Goal: Check status: Check status

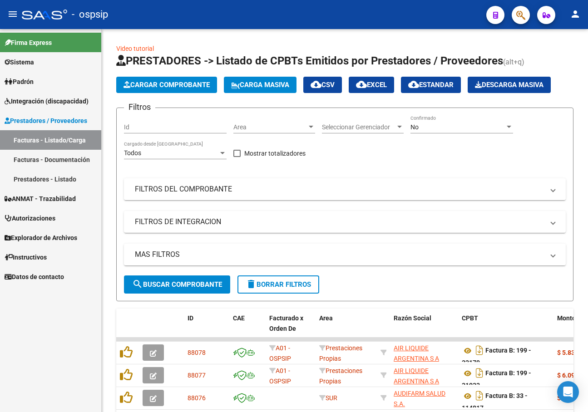
click at [34, 96] on span "Integración (discapacidad)" at bounding box center [47, 101] width 84 height 10
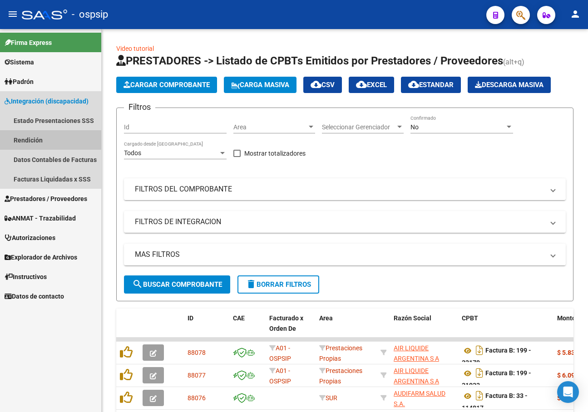
click at [65, 146] on link "Rendición" at bounding box center [50, 140] width 101 height 20
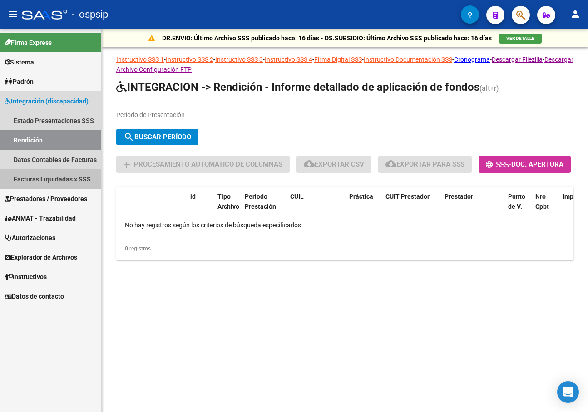
click at [43, 176] on link "Facturas Liquidadas x SSS" at bounding box center [50, 179] width 101 height 20
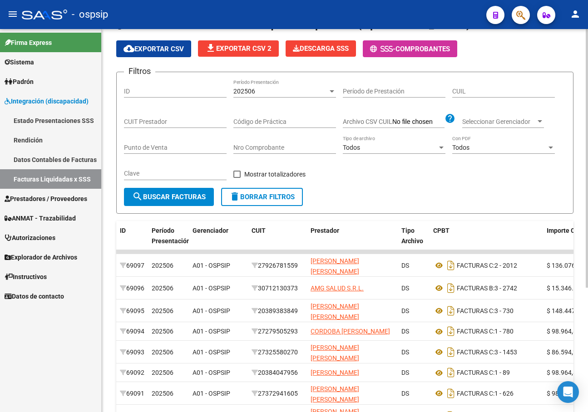
scroll to position [48, 0]
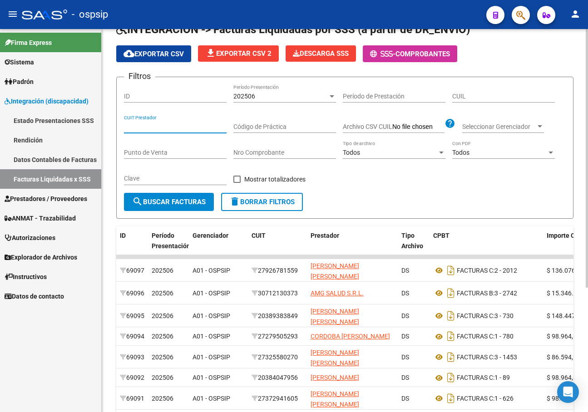
click at [161, 127] on input "CUIT Prestador" at bounding box center [175, 127] width 103 height 8
paste input "41-1550"
drag, startPoint x: 160, startPoint y: 129, endPoint x: 39, endPoint y: 128, distance: 120.3
click at [40, 128] on mat-sidenav-container "Firma Express Sistema Usuarios Todos los Usuarios Padrón Afiliados Empadronados…" at bounding box center [294, 220] width 588 height 383
paste input "30-70968481-3"
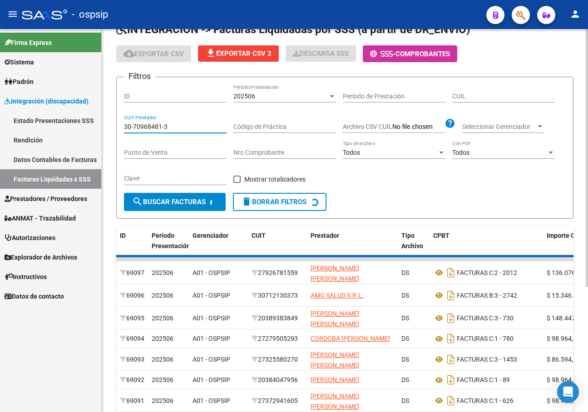
scroll to position [2, 0]
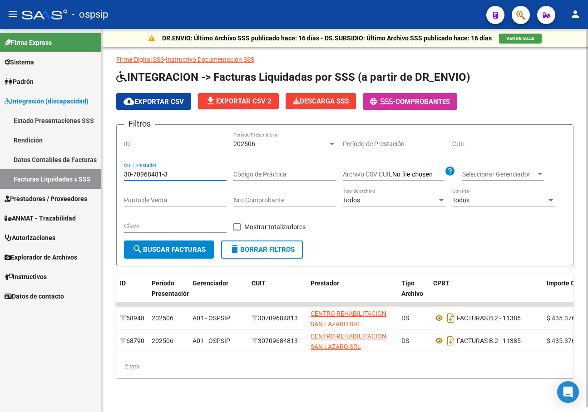
type input "30-70968481-3"
click at [312, 140] on div "202506" at bounding box center [280, 144] width 94 height 8
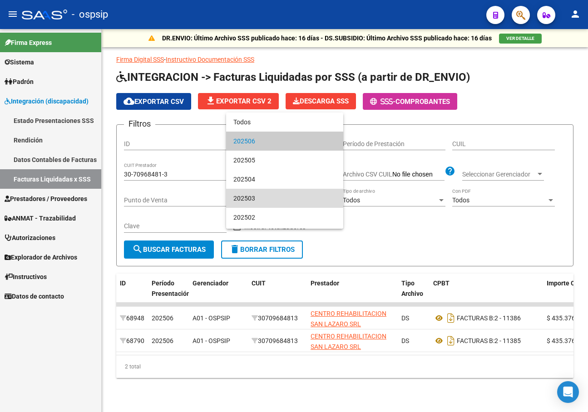
click at [290, 199] on span "202503" at bounding box center [284, 198] width 103 height 19
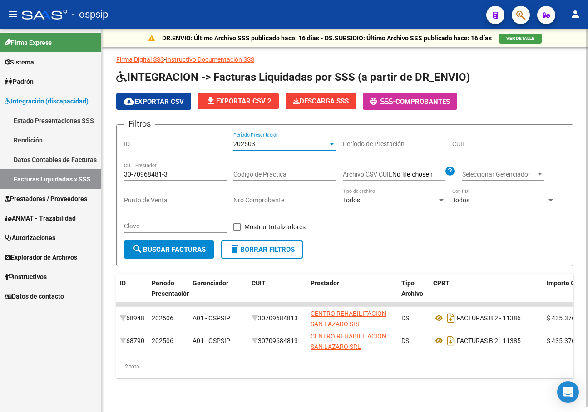
click at [289, 189] on div "Nro Comprobante" at bounding box center [284, 197] width 103 height 18
click at [291, 171] on input "Código de Práctica" at bounding box center [284, 175] width 103 height 8
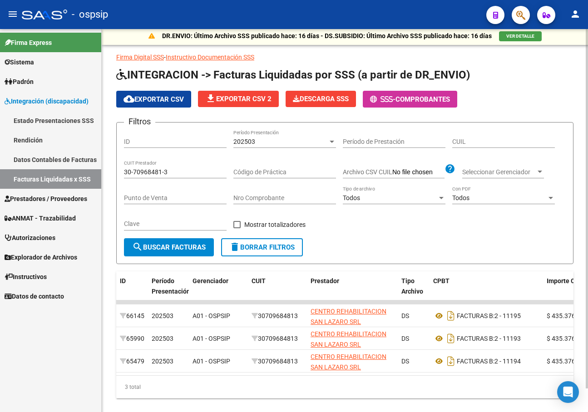
click at [254, 136] on div "202503 Período Presentación" at bounding box center [284, 139] width 103 height 18
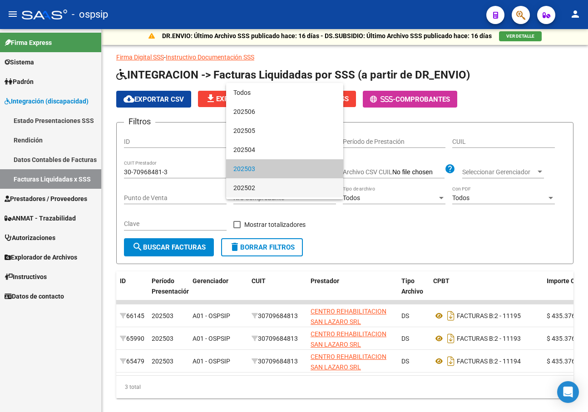
scroll to position [28, 0]
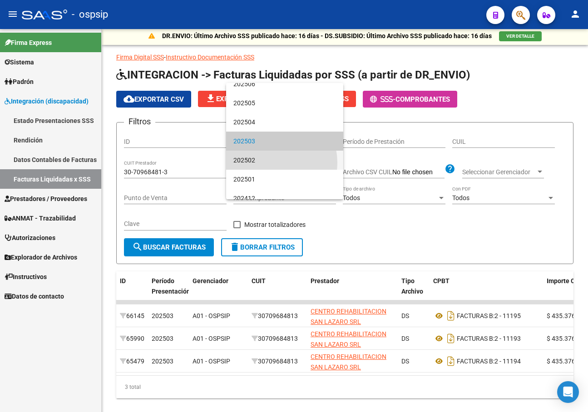
click at [263, 163] on span "202502" at bounding box center [284, 160] width 103 height 19
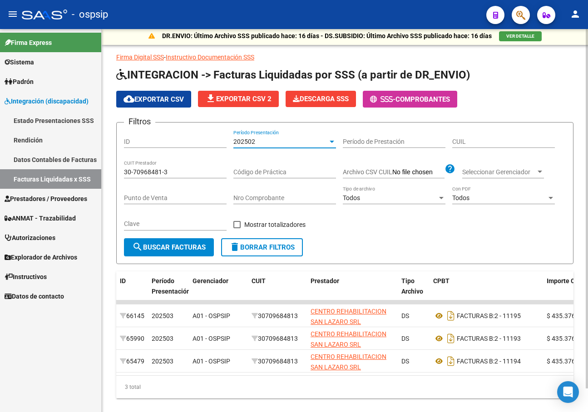
click at [269, 167] on div "Código de Práctica" at bounding box center [284, 169] width 103 height 18
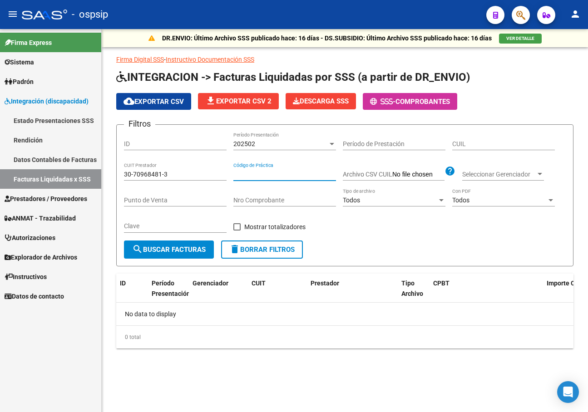
scroll to position [0, 0]
click at [284, 145] on div "202502" at bounding box center [280, 144] width 94 height 8
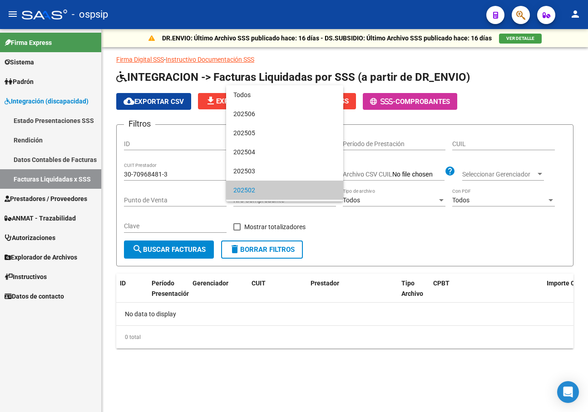
scroll to position [47, 0]
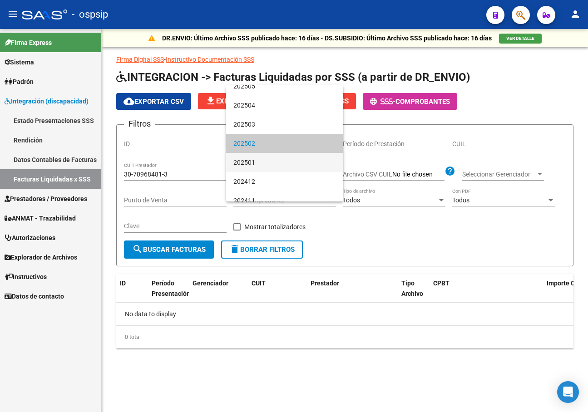
click at [281, 167] on span "202501" at bounding box center [284, 162] width 103 height 19
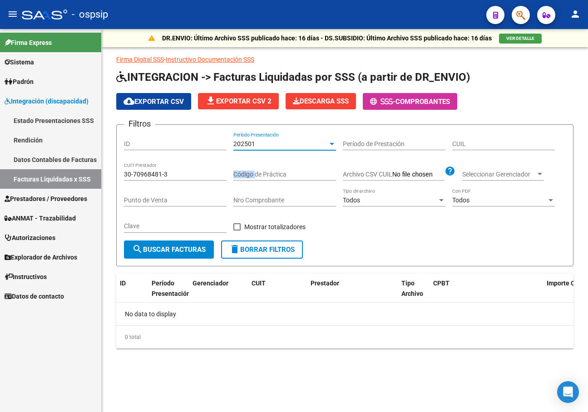
click at [281, 167] on div "Código de Práctica" at bounding box center [284, 171] width 103 height 18
click at [287, 140] on div "202501" at bounding box center [280, 144] width 94 height 8
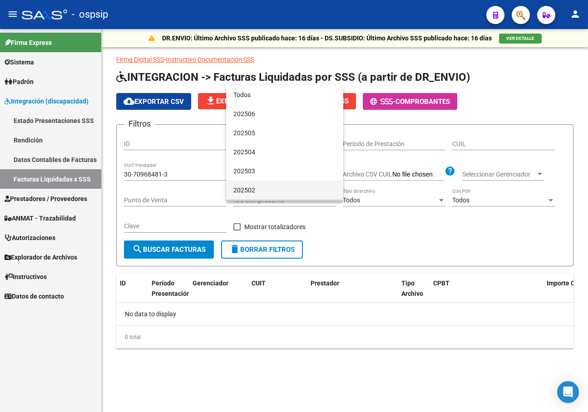
scroll to position [66, 0]
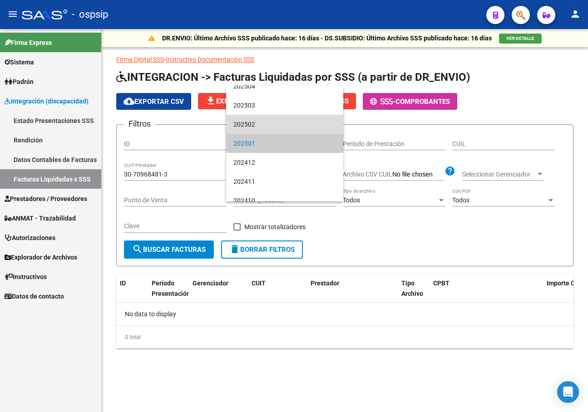
click at [299, 125] on span "202502" at bounding box center [284, 124] width 103 height 19
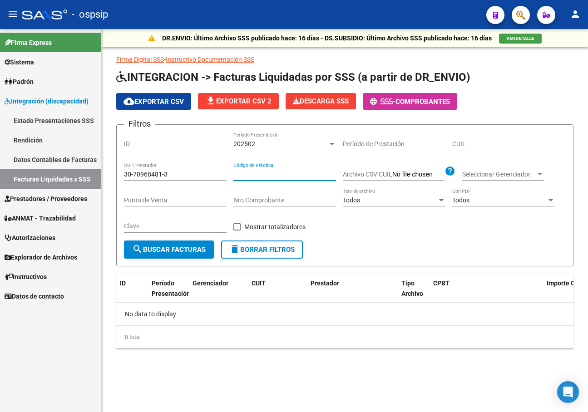
click at [290, 175] on input "Código de Práctica" at bounding box center [284, 175] width 103 height 8
click at [302, 140] on div "202502" at bounding box center [280, 144] width 94 height 8
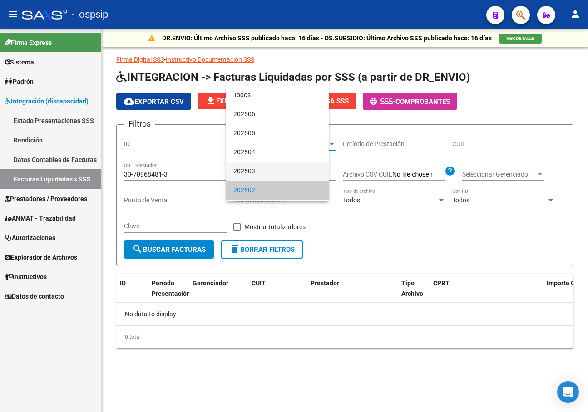
scroll to position [47, 0]
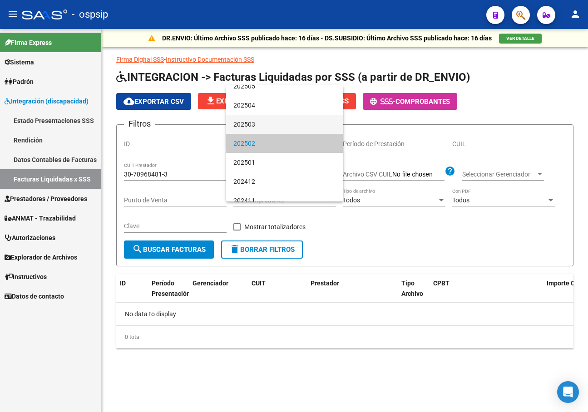
click at [301, 120] on span "202503" at bounding box center [284, 124] width 103 height 19
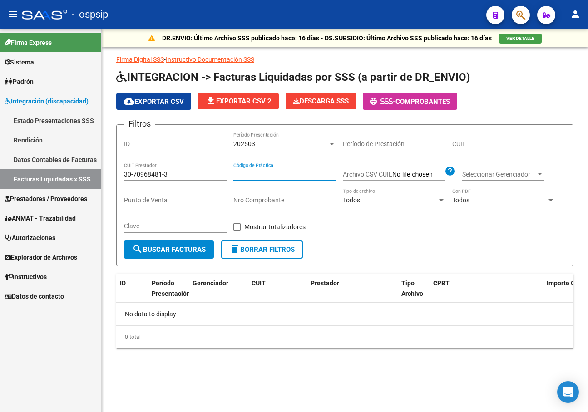
click at [291, 172] on input "Código de Práctica" at bounding box center [284, 175] width 103 height 8
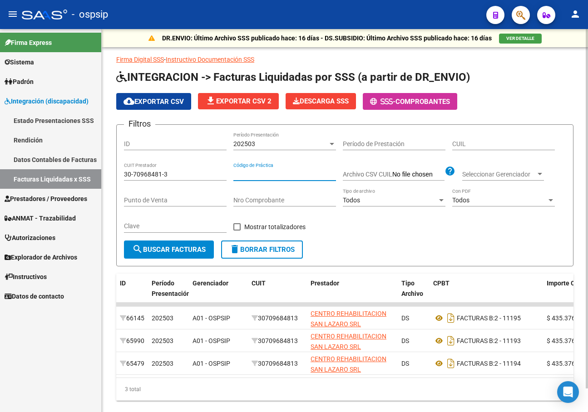
click at [289, 142] on div "202503" at bounding box center [280, 144] width 94 height 8
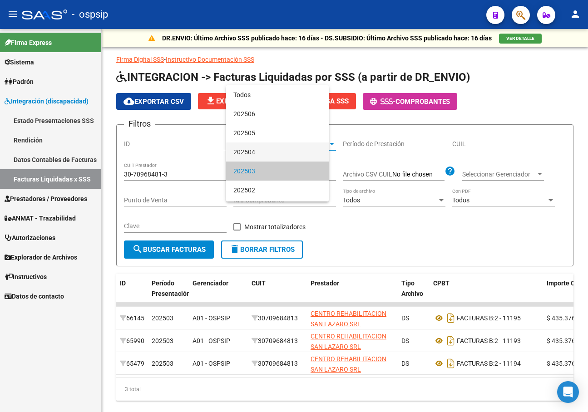
scroll to position [28, 0]
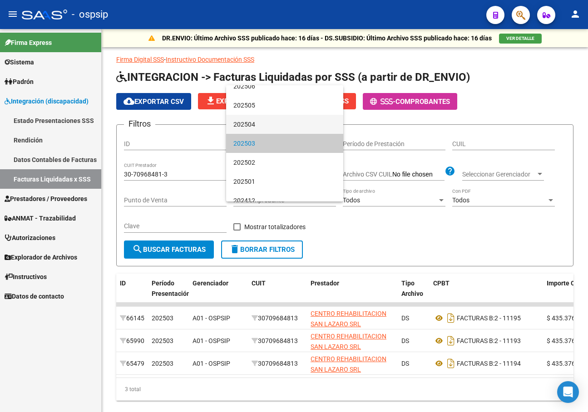
click at [289, 122] on span "202504" at bounding box center [284, 124] width 103 height 19
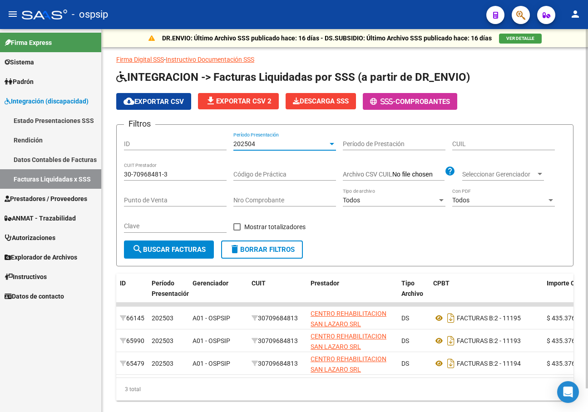
click at [280, 171] on input "Código de Práctica" at bounding box center [284, 175] width 103 height 8
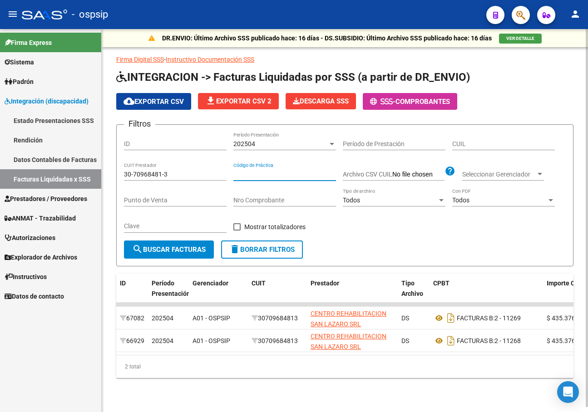
click at [290, 137] on div "202504 Período Presentación" at bounding box center [284, 141] width 103 height 18
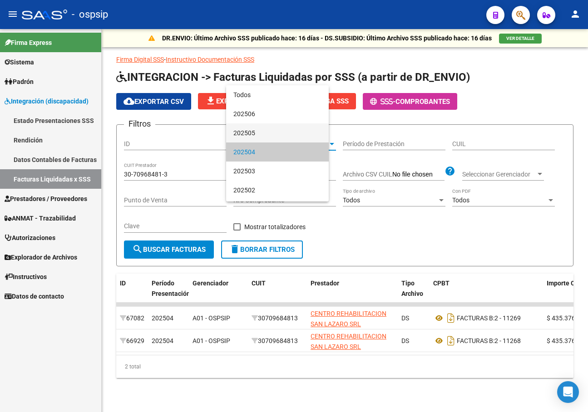
scroll to position [9, 0]
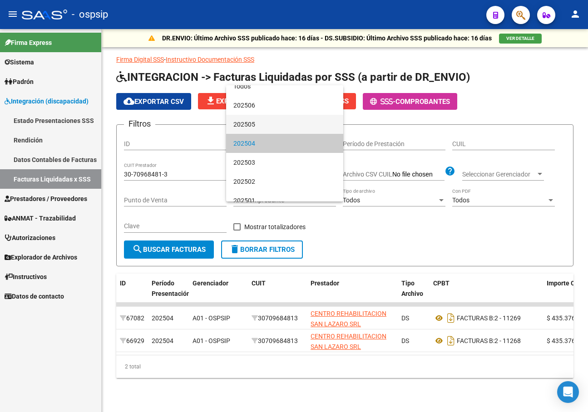
click at [294, 116] on span "202505" at bounding box center [284, 124] width 103 height 19
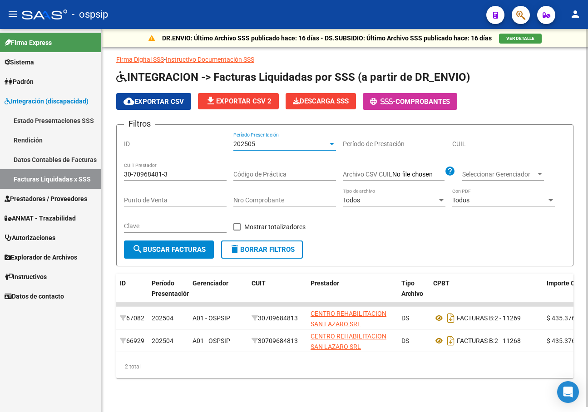
click at [284, 175] on input "Código de Práctica" at bounding box center [284, 175] width 103 height 8
click at [292, 145] on div "202505" at bounding box center [280, 144] width 94 height 8
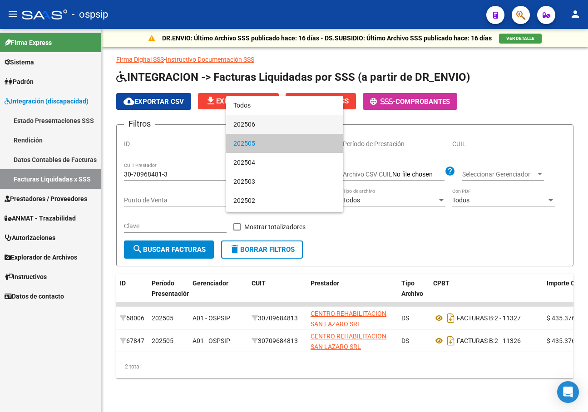
click at [295, 127] on span "202506" at bounding box center [284, 124] width 103 height 19
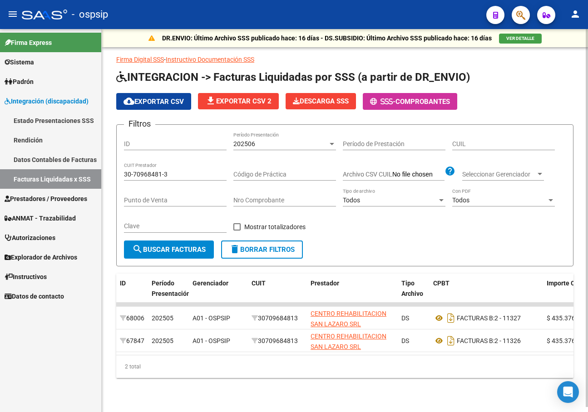
click at [292, 179] on div "Código de Práctica" at bounding box center [284, 171] width 103 height 18
